Goal: Information Seeking & Learning: Learn about a topic

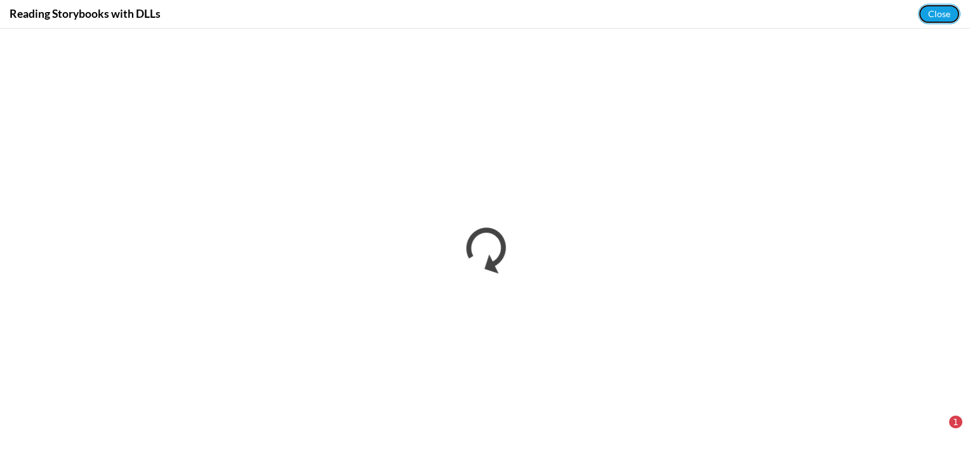
click at [940, 14] on button "Close" at bounding box center [939, 14] width 43 height 20
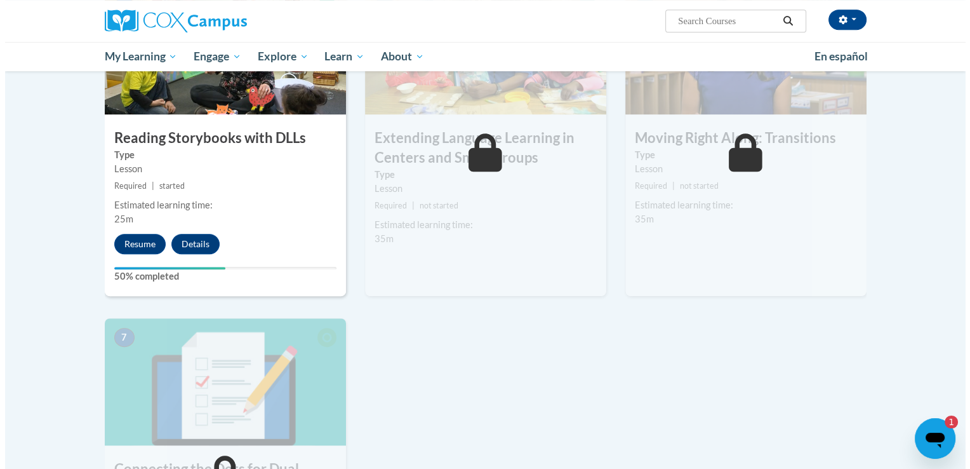
scroll to position [744, 0]
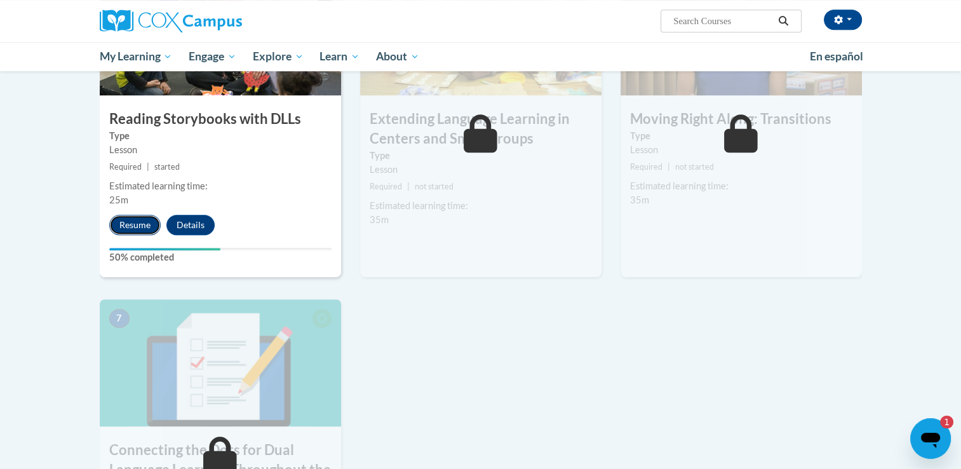
click at [132, 224] on button "Resume" at bounding box center [134, 225] width 51 height 20
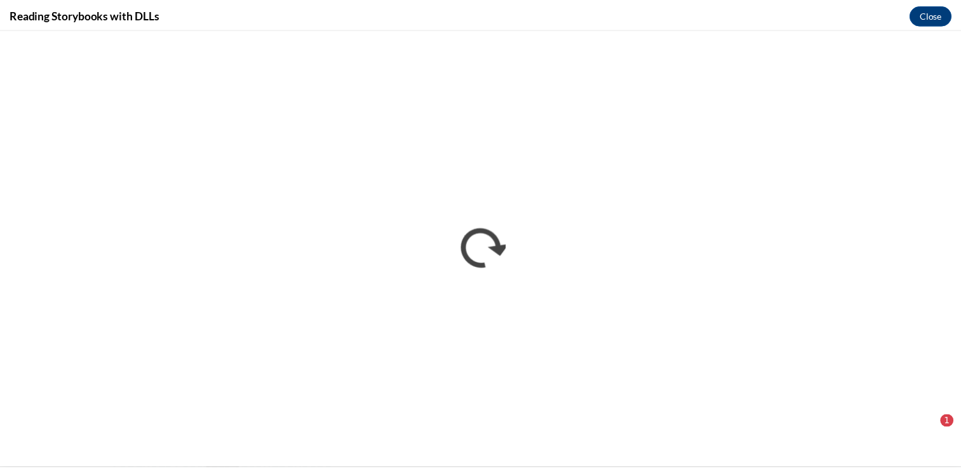
scroll to position [0, 0]
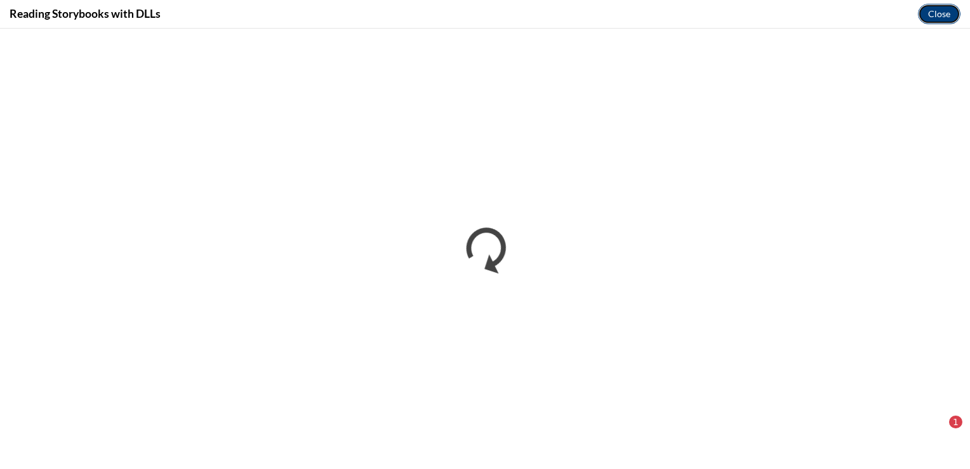
drag, startPoint x: 934, startPoint y: 5, endPoint x: 932, endPoint y: 15, distance: 9.7
click at [932, 14] on button "Close" at bounding box center [939, 14] width 43 height 20
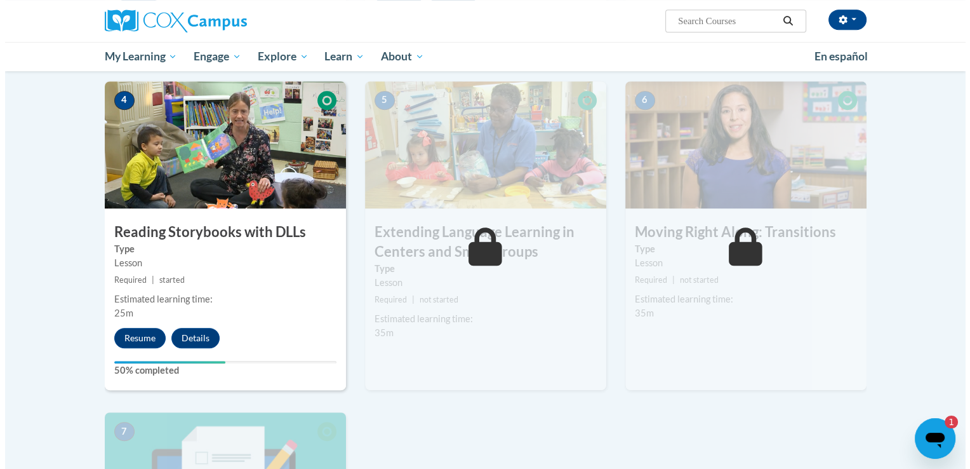
scroll to position [744, 0]
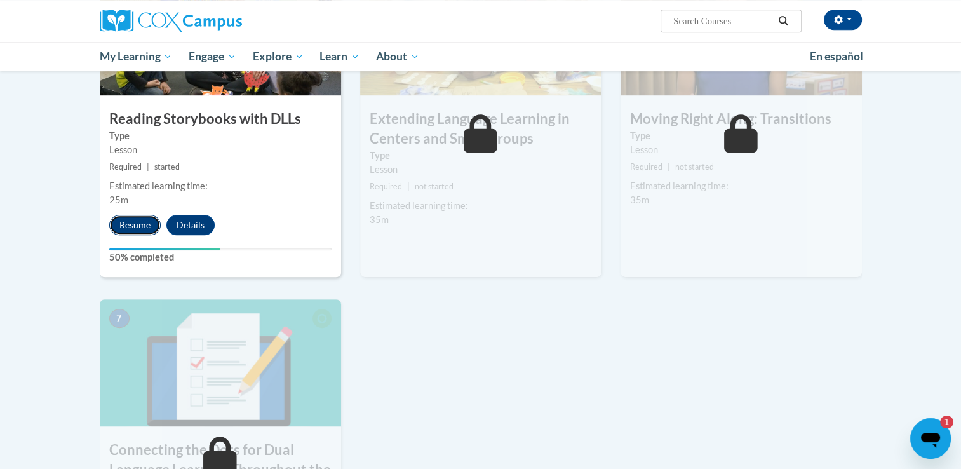
click at [150, 232] on button "Resume" at bounding box center [134, 225] width 51 height 20
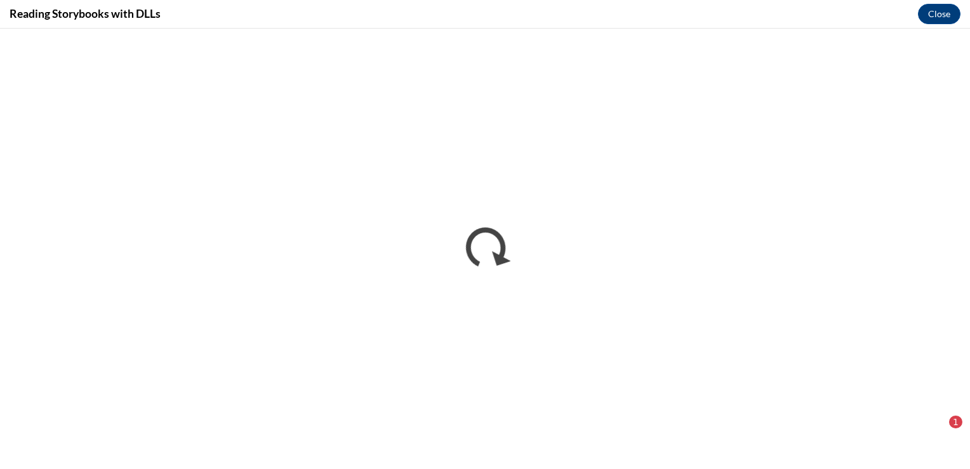
scroll to position [0, 0]
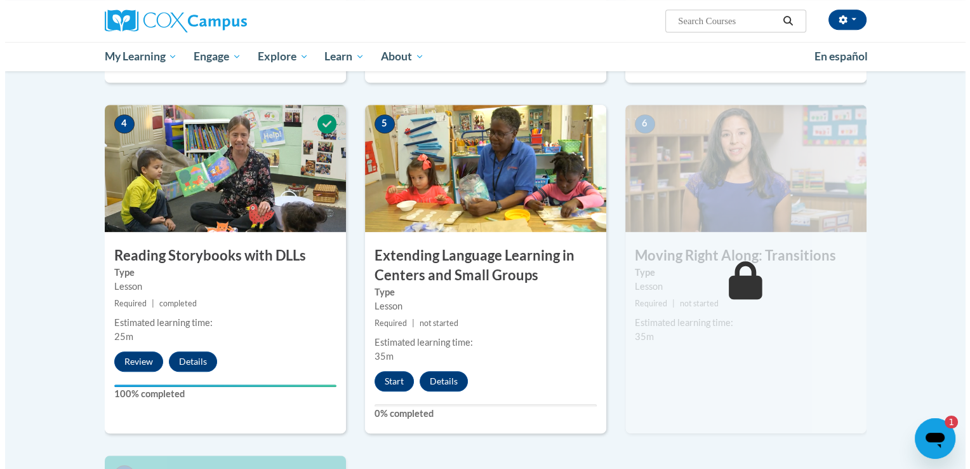
scroll to position [638, 0]
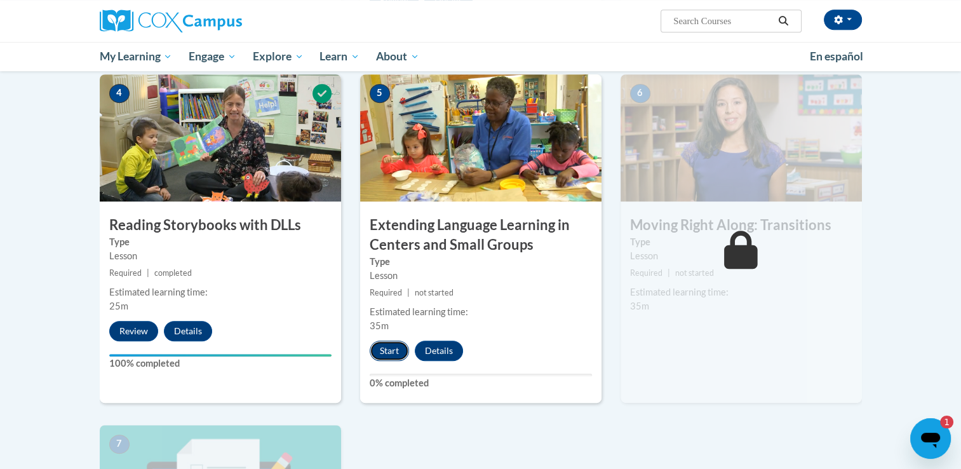
click at [387, 349] on button "Start" at bounding box center [389, 350] width 39 height 20
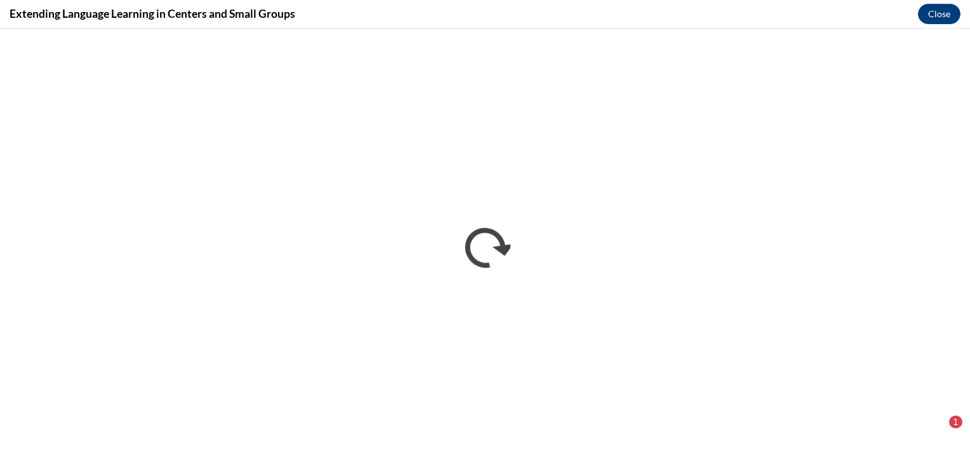
scroll to position [0, 0]
